Goal: Task Accomplishment & Management: Use online tool/utility

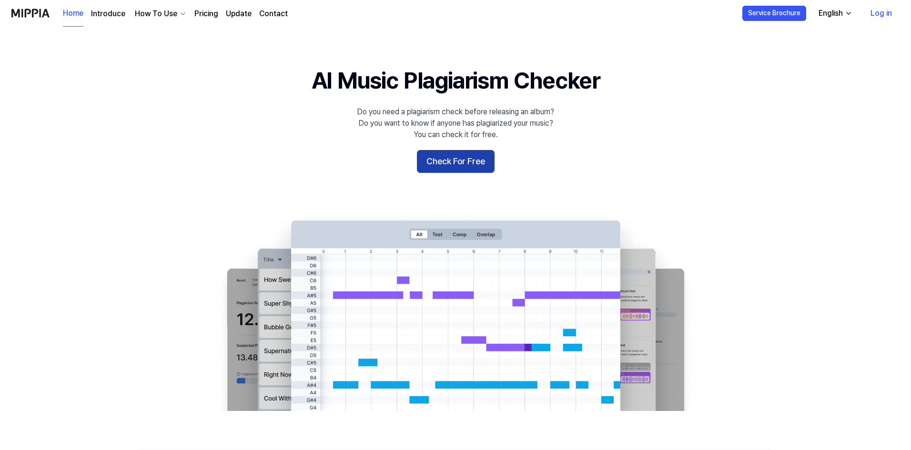
click at [455, 159] on button "Check For Free" at bounding box center [456, 161] width 78 height 23
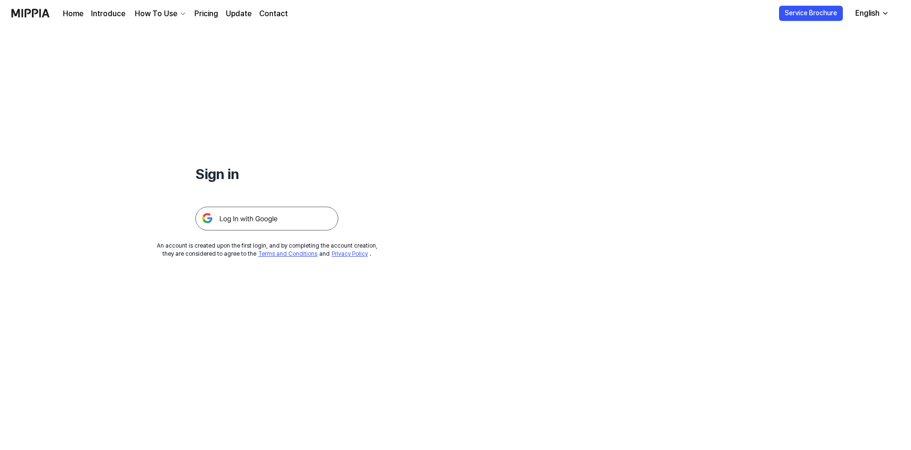
click at [244, 220] on img at bounding box center [266, 219] width 143 height 24
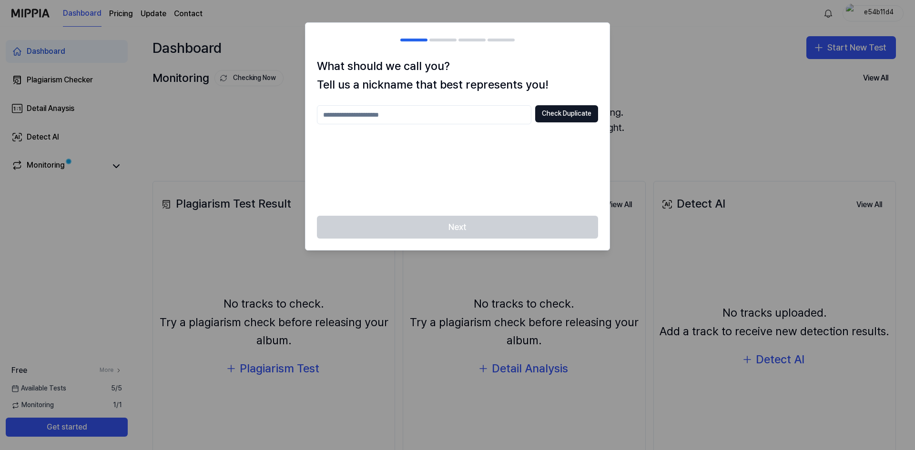
click at [388, 126] on div "Check Duplicate" at bounding box center [457, 154] width 281 height 99
click at [390, 113] on input "text" at bounding box center [424, 114] width 215 height 19
type input "******"
click at [558, 116] on button "Check Duplicate" at bounding box center [566, 113] width 63 height 17
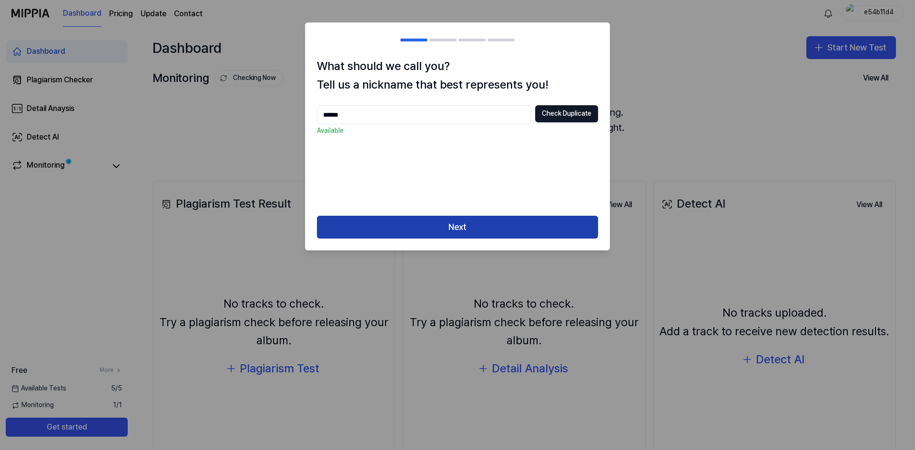
click at [446, 225] on button "Next" at bounding box center [457, 227] width 281 height 23
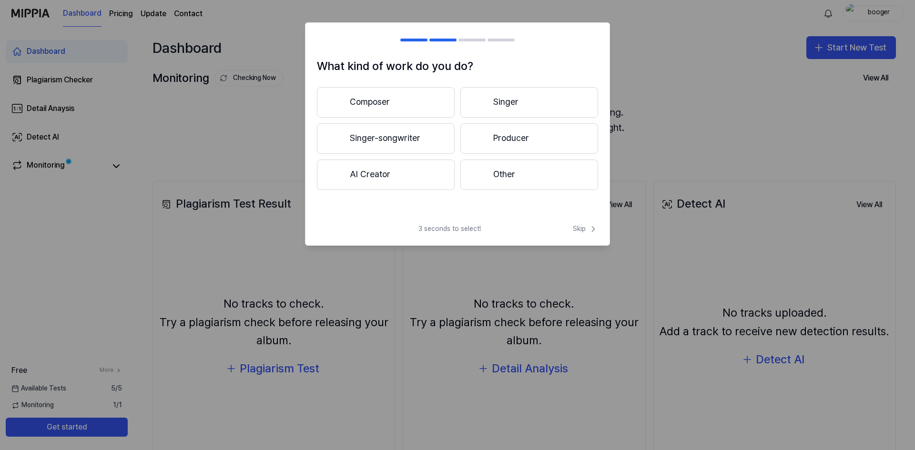
click at [393, 104] on button "Composer" at bounding box center [386, 102] width 138 height 31
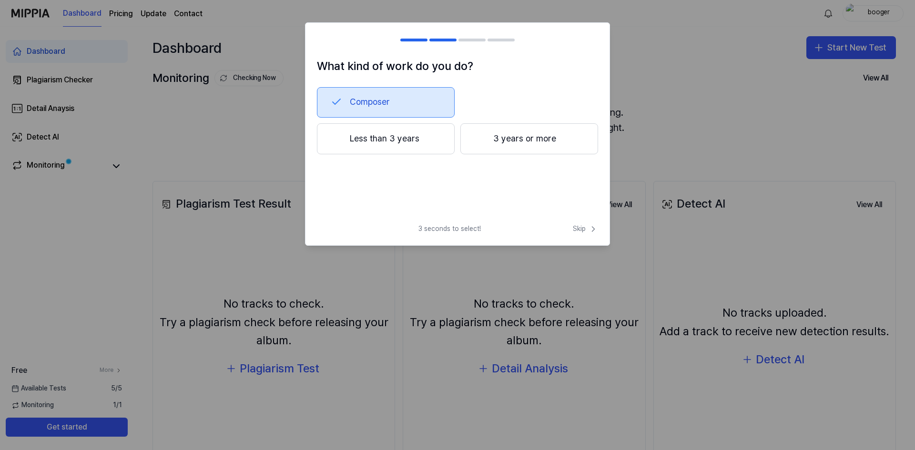
click at [368, 93] on button "Composer" at bounding box center [386, 102] width 138 height 31
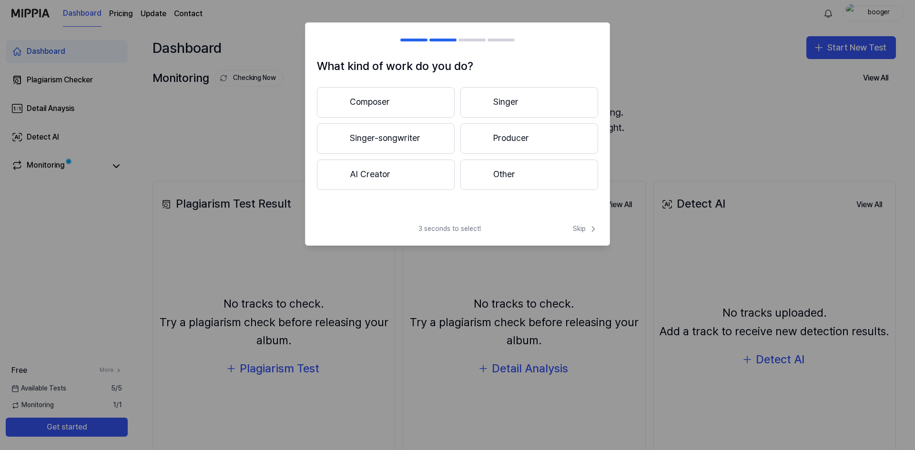
click at [385, 174] on button "AI Creator" at bounding box center [386, 175] width 138 height 31
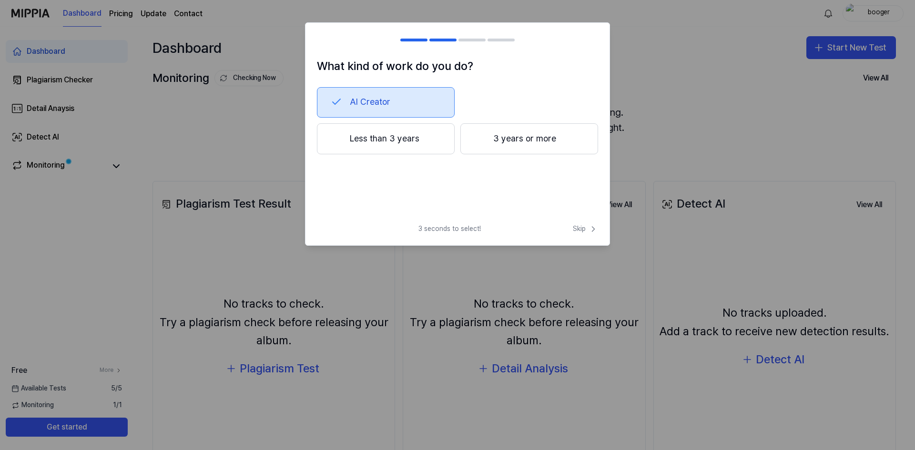
click at [402, 144] on button "Less than 3 years" at bounding box center [386, 138] width 138 height 31
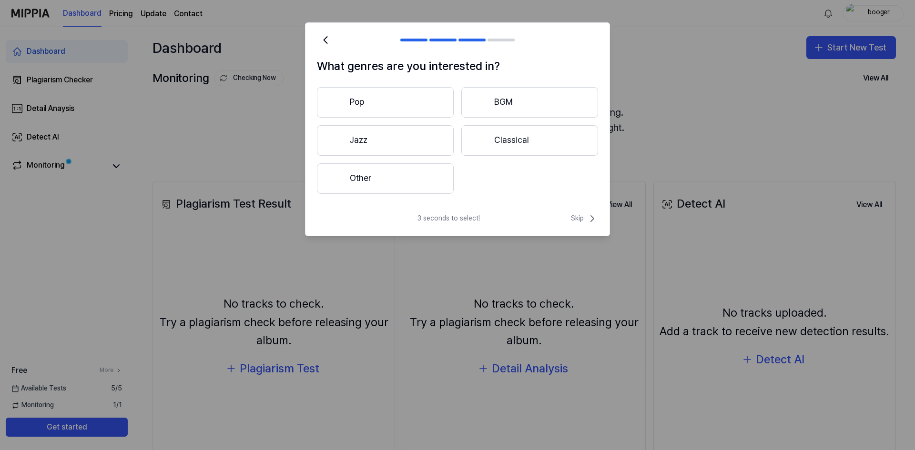
click at [396, 176] on button "Other" at bounding box center [385, 179] width 137 height 31
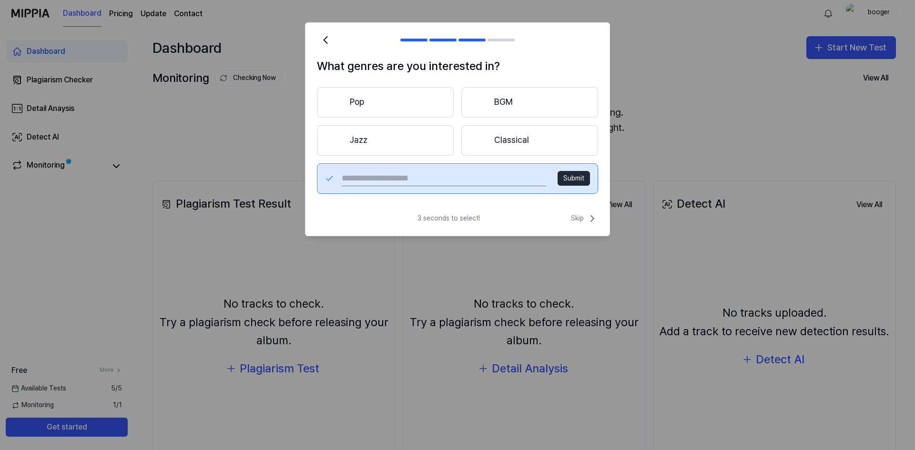
click at [491, 183] on input "text" at bounding box center [444, 178] width 205 height 15
type input "***"
click at [573, 174] on button "Submit" at bounding box center [574, 178] width 32 height 15
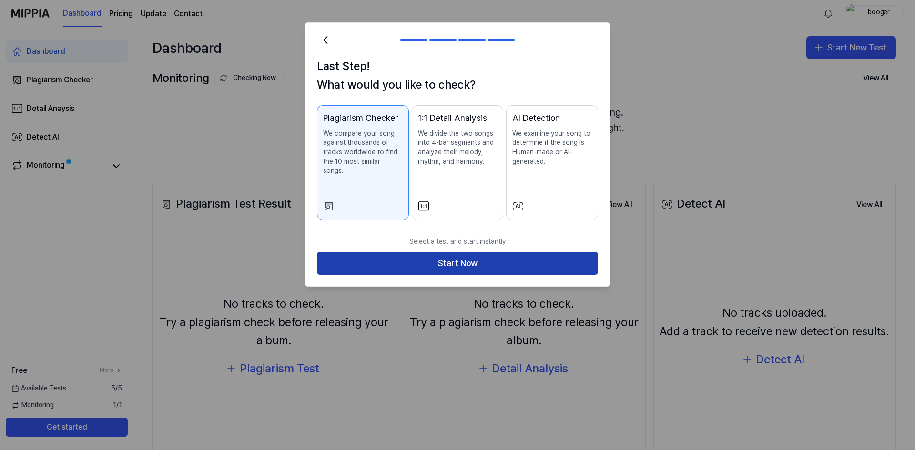
click at [500, 252] on button "Start Now" at bounding box center [457, 263] width 281 height 23
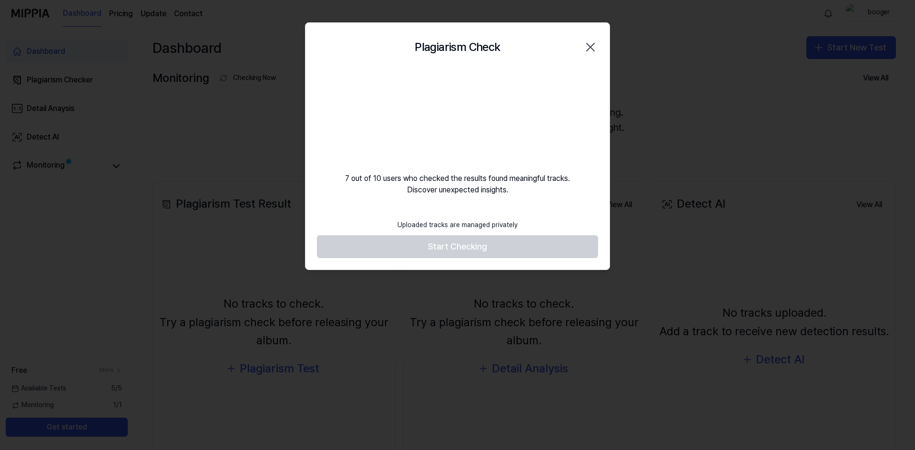
click at [470, 246] on footer "Uploaded tracks are managed privately Start Checking" at bounding box center [457, 237] width 281 height 44
drag, startPoint x: 497, startPoint y: 55, endPoint x: 506, endPoint y: 77, distance: 23.9
click at [506, 77] on div "Plagiarism Check Close 7 out of 10 users who checked the results found meaningf…" at bounding box center [457, 146] width 305 height 248
click at [471, 244] on footer "Uploaded tracks are managed privately Start Checking" at bounding box center [457, 237] width 281 height 44
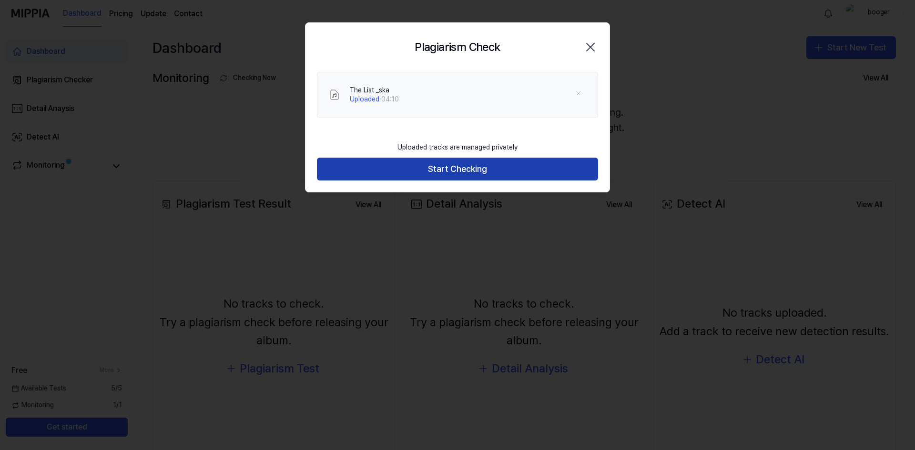
click at [481, 172] on button "Start Checking" at bounding box center [457, 169] width 281 height 23
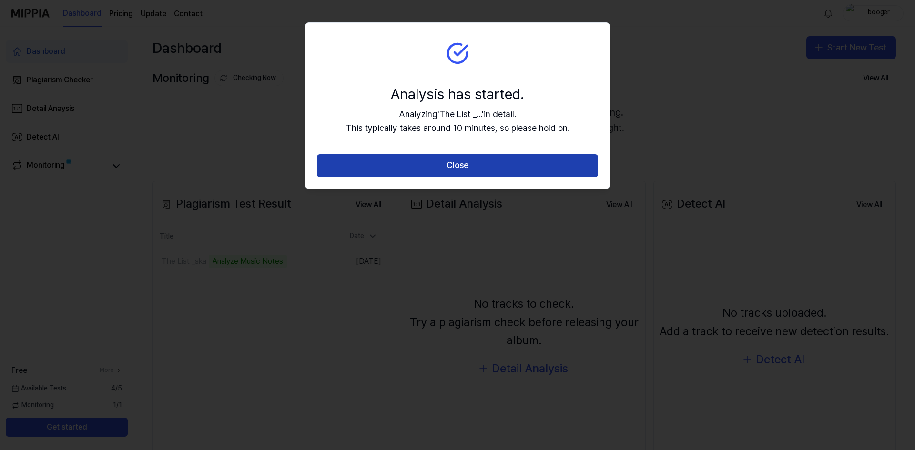
click at [496, 165] on button "Close" at bounding box center [457, 165] width 281 height 23
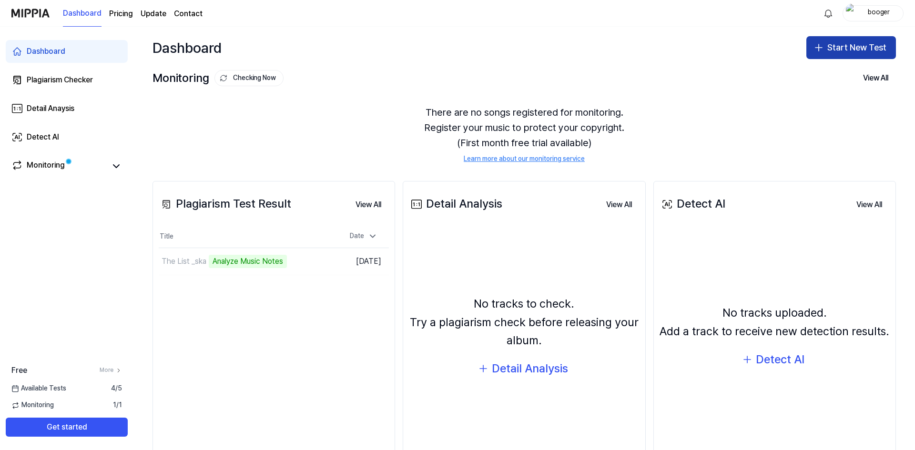
click at [851, 49] on button "Start New Test" at bounding box center [852, 47] width 90 height 23
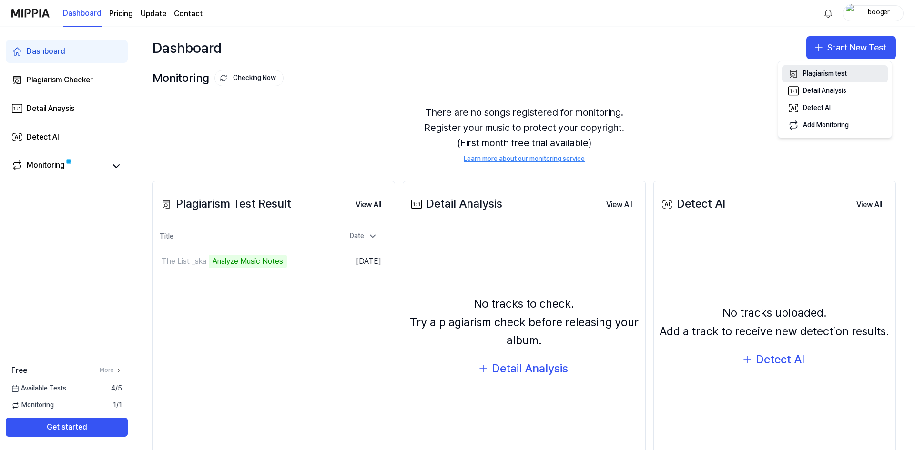
click at [840, 75] on div "Plagiarism test" at bounding box center [825, 74] width 44 height 10
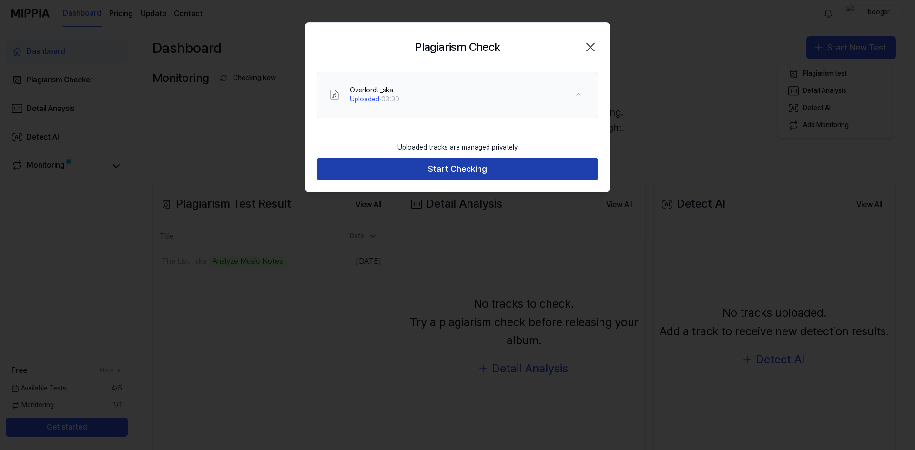
click at [464, 172] on button "Start Checking" at bounding box center [457, 169] width 281 height 23
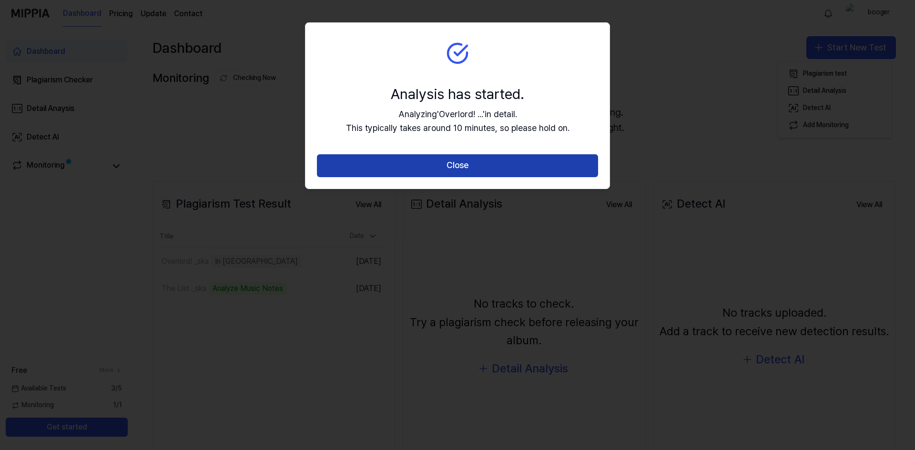
click at [472, 167] on button "Close" at bounding box center [457, 165] width 281 height 23
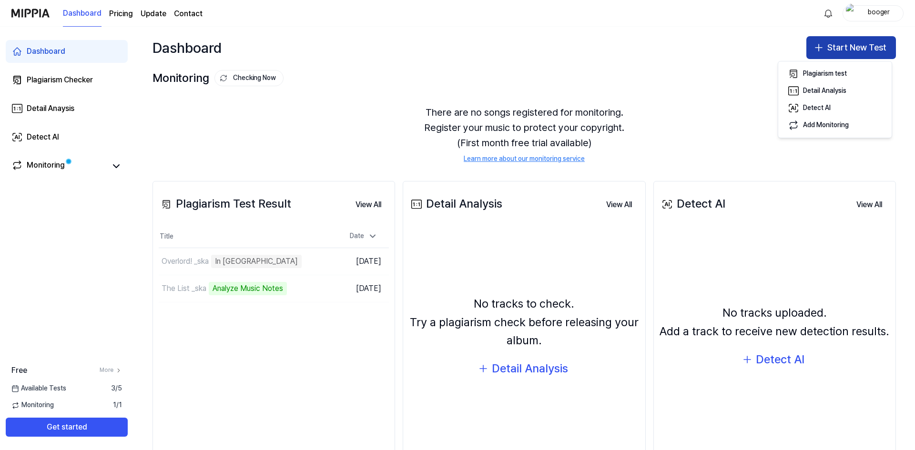
click at [837, 44] on button "Start New Test" at bounding box center [852, 47] width 90 height 23
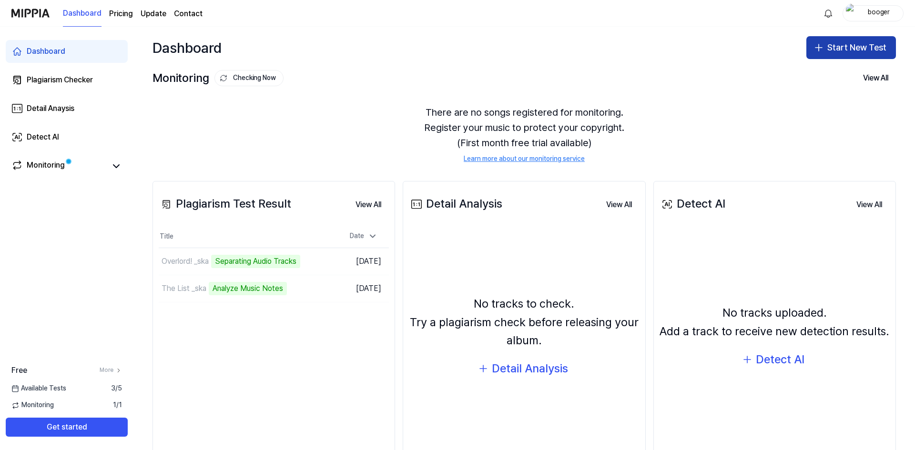
click at [855, 45] on button "Start New Test" at bounding box center [852, 47] width 90 height 23
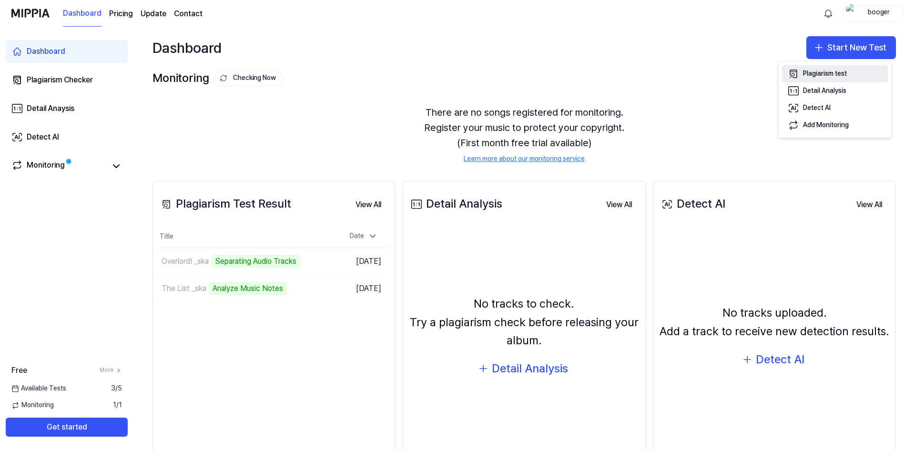
click at [841, 76] on div "Plagiarism test" at bounding box center [825, 74] width 44 height 10
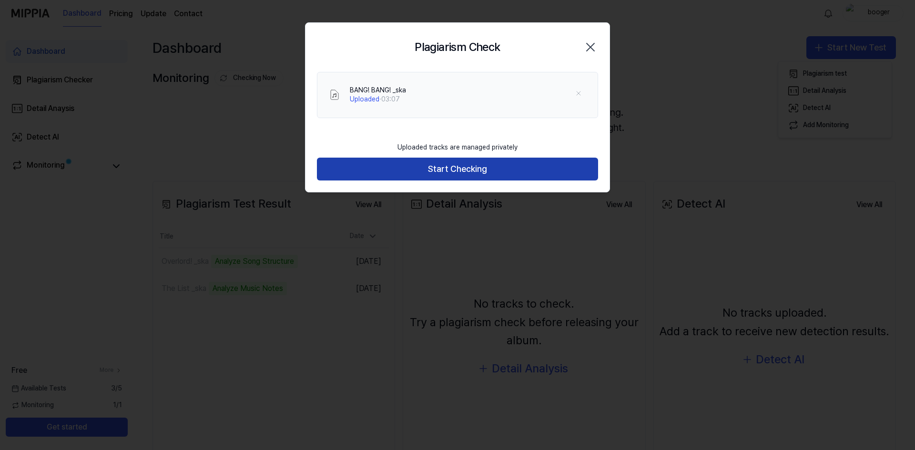
click at [443, 170] on button "Start Checking" at bounding box center [457, 169] width 281 height 23
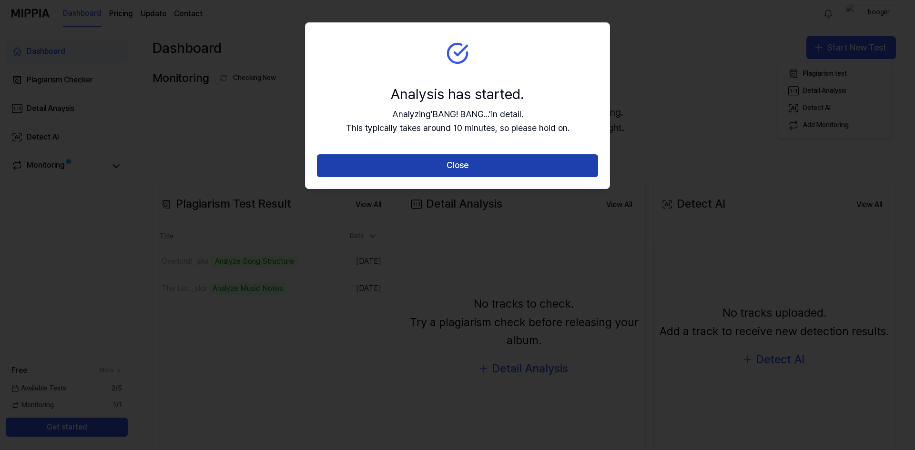
click at [470, 169] on button "Close" at bounding box center [457, 165] width 281 height 23
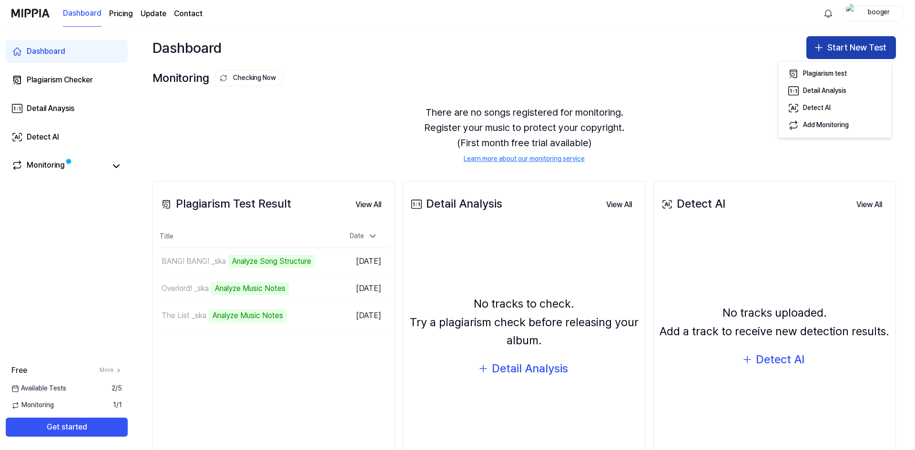
click at [838, 48] on button "Start New Test" at bounding box center [852, 47] width 90 height 23
click at [830, 47] on button "Start New Test" at bounding box center [852, 47] width 90 height 23
click at [845, 72] on div "Plagiarism test" at bounding box center [825, 74] width 44 height 10
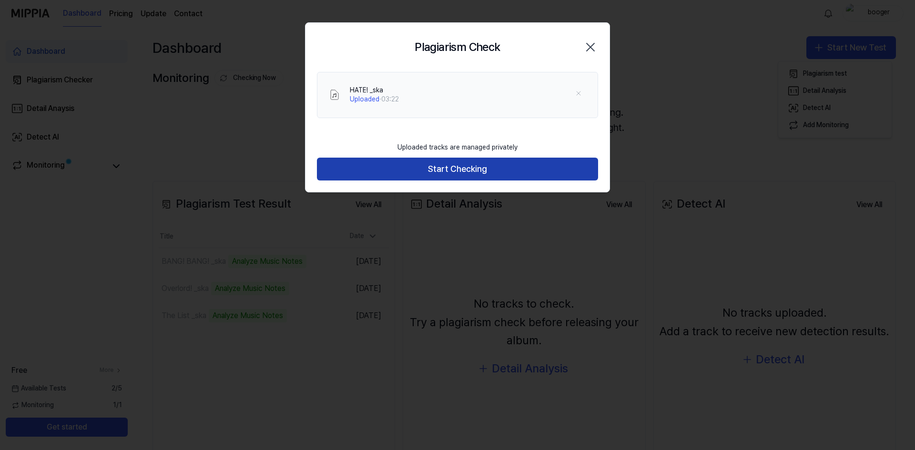
click at [479, 167] on button "Start Checking" at bounding box center [457, 169] width 281 height 23
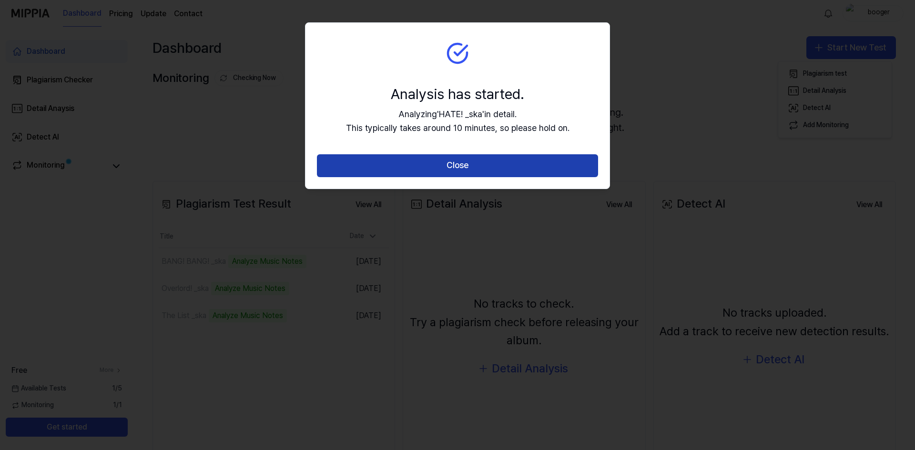
click at [475, 167] on button "Close" at bounding box center [457, 165] width 281 height 23
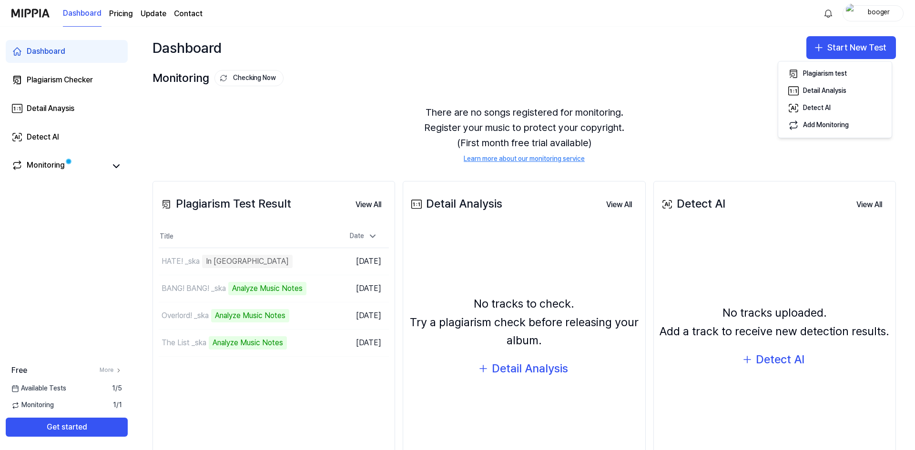
click at [721, 122] on div "There are no songs registered for monitoring. Register your music to protect yo…" at bounding box center [525, 134] width 744 height 82
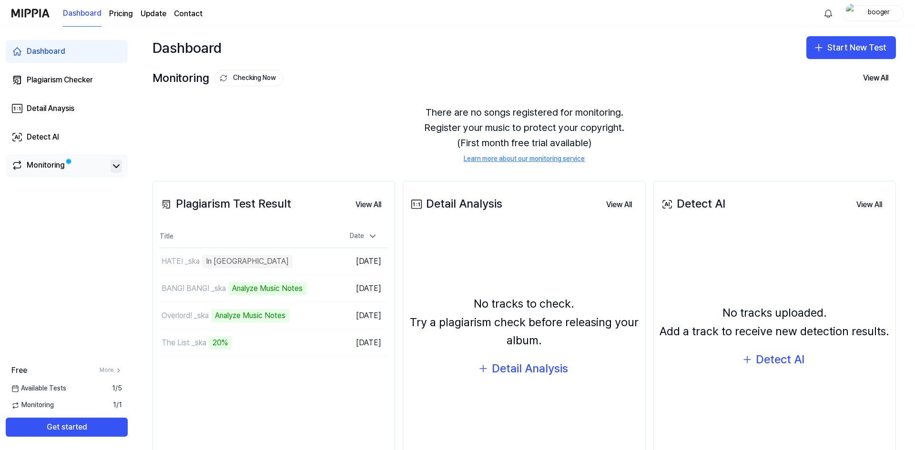
click at [117, 166] on icon at bounding box center [116, 166] width 6 height 3
click at [114, 164] on icon at bounding box center [116, 166] width 11 height 11
click at [63, 169] on div "Monitoring" at bounding box center [46, 166] width 38 height 13
click at [111, 173] on div "Monitoring" at bounding box center [66, 166] width 111 height 13
click at [115, 168] on icon at bounding box center [116, 166] width 11 height 11
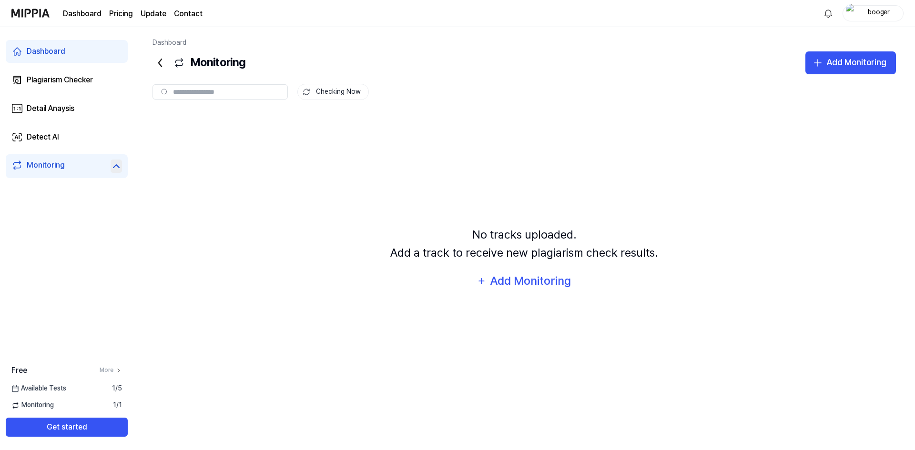
click at [115, 168] on icon at bounding box center [116, 166] width 11 height 11
click at [83, 83] on div "Plagiarism Checker" at bounding box center [60, 79] width 66 height 11
